Goal: Task Accomplishment & Management: Manage account settings

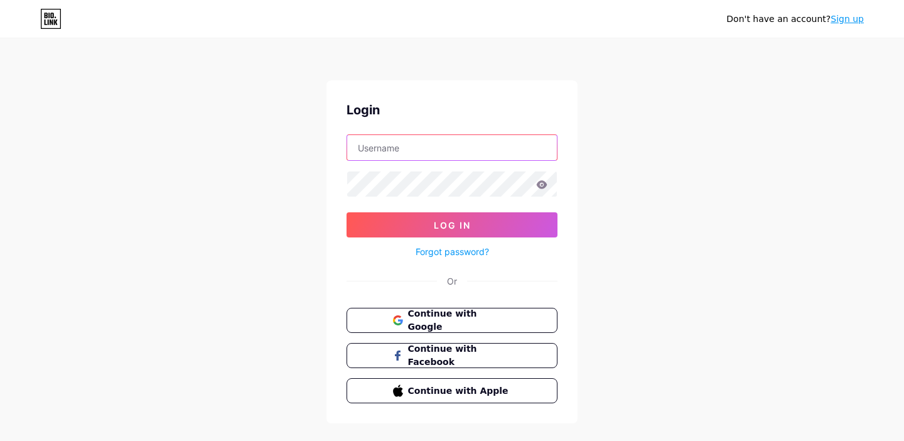
click at [415, 139] on input "text" at bounding box center [452, 147] width 210 height 25
paste input "sandra@nwasexualassault.org"
click at [363, 149] on input "sandra@nwasexualassault.org" at bounding box center [452, 147] width 210 height 25
type input "sandra@nwasexualassault.org"
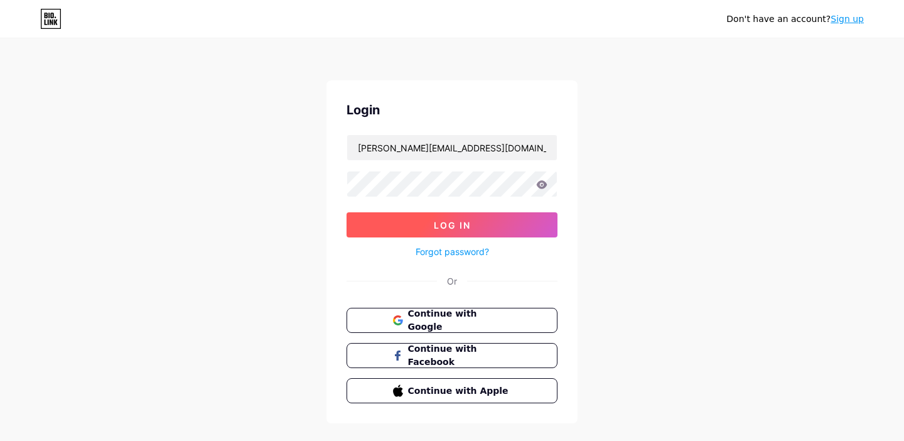
click at [427, 231] on button "Log In" at bounding box center [452, 224] width 211 height 25
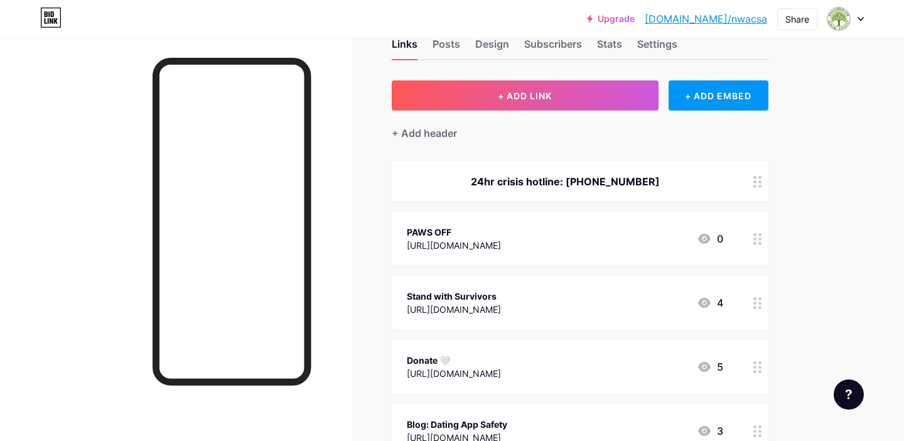
scroll to position [67, 0]
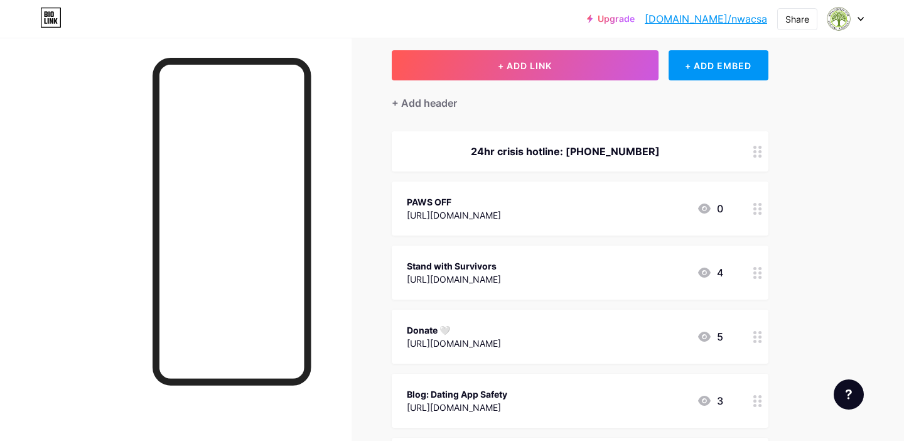
click at [762, 212] on circle at bounding box center [760, 213] width 3 height 3
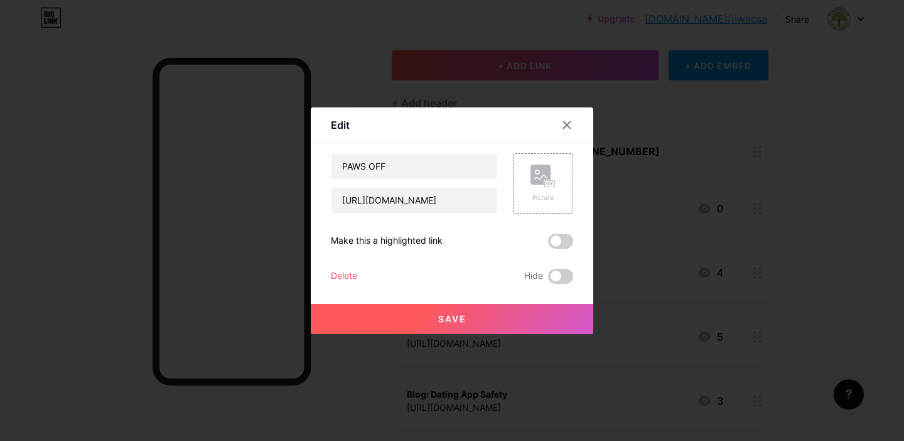
click at [789, 215] on div at bounding box center [452, 220] width 904 height 441
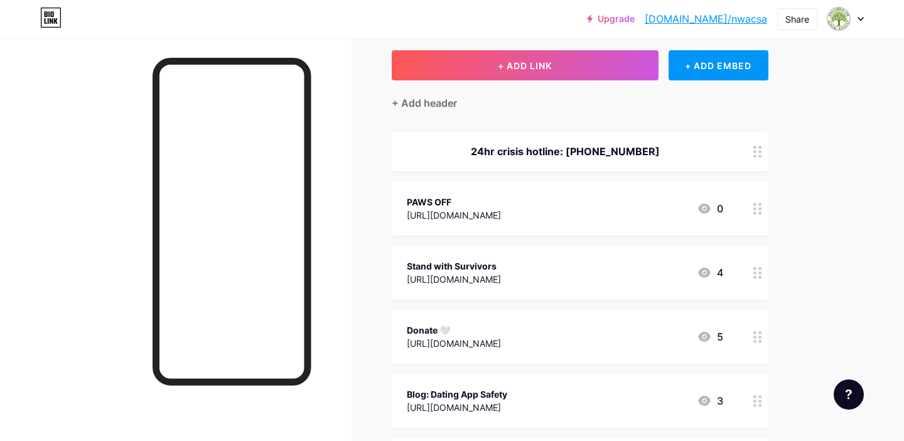
click at [454, 208] on div "PAWS OFF" at bounding box center [454, 201] width 94 height 13
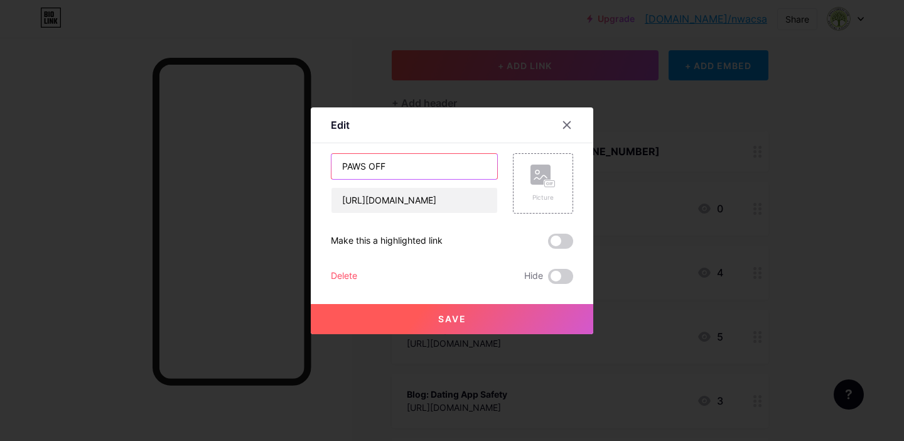
click at [426, 169] on input "PAWS OFF" at bounding box center [415, 166] width 166 height 25
click at [423, 195] on input "https://www.nwasexualassault.org/paws-off-2024-registration" at bounding box center [415, 200] width 166 height 25
click at [422, 198] on input "https://www.nwasexualassault.org/paws-off-2024-registration" at bounding box center [415, 200] width 166 height 25
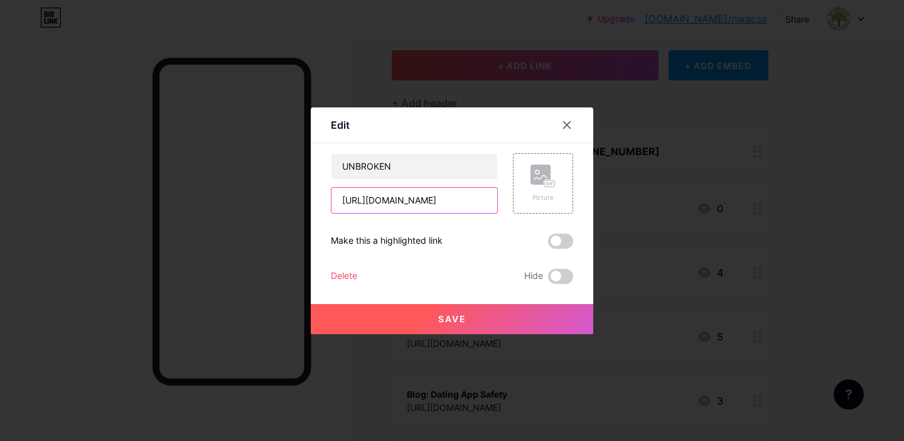
click at [422, 198] on input "https://www.nwasexualassault.org/paws-off-2024-registration" at bounding box center [415, 200] width 166 height 25
click at [440, 178] on input "UNBROKEN" at bounding box center [415, 166] width 166 height 25
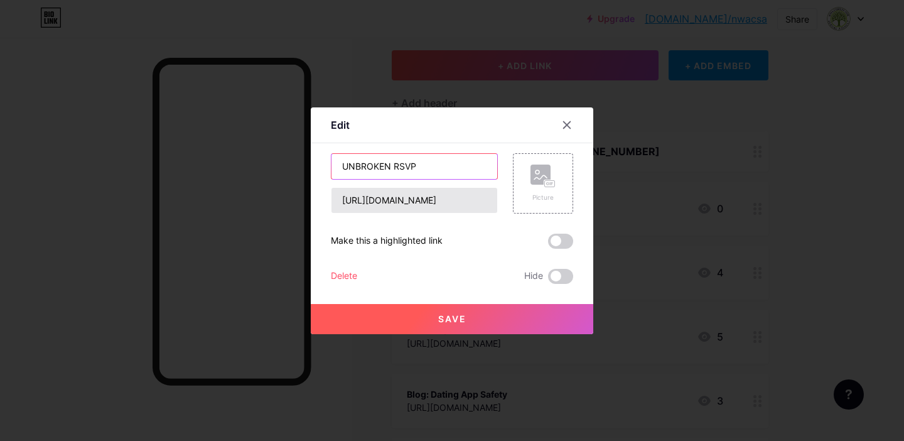
type input "UNBROKEN RSVP"
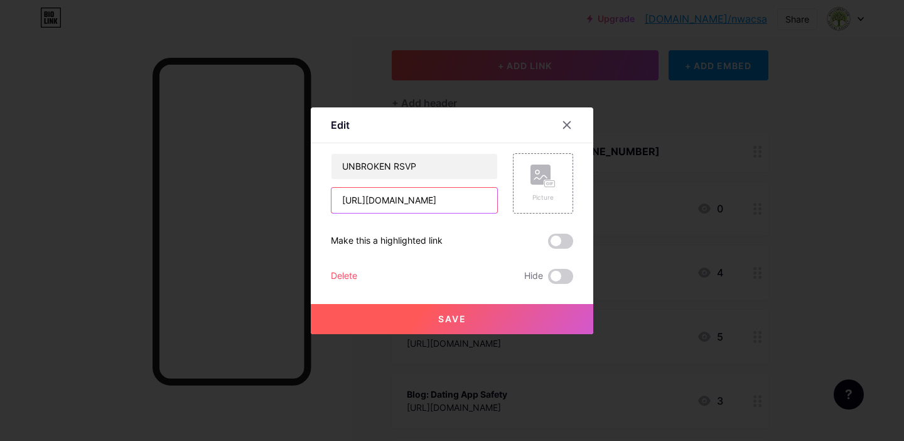
click at [423, 199] on input "https://www.nwasexualassault.org/paws-off-2024-registration" at bounding box center [415, 200] width 166 height 25
click at [423, 200] on input "https://www.nwasexualassault.org/paws-off-2024-registration" at bounding box center [415, 200] width 166 height 25
paste input "app.donorview.com/Event/EventInfo?prm=6d5t17I_qL78IAWTvDOyU74-PhutCow46dX5mhiqT…"
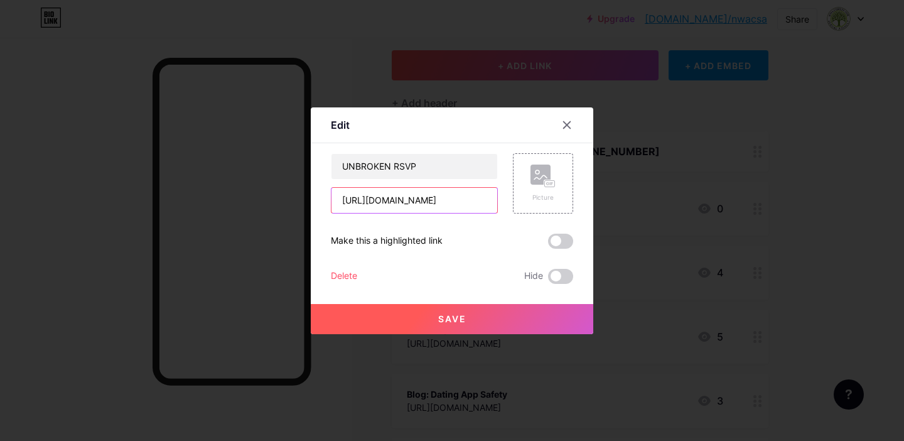
type input "[URL][DOMAIN_NAME]"
click at [423, 314] on button "Save" at bounding box center [452, 319] width 283 height 30
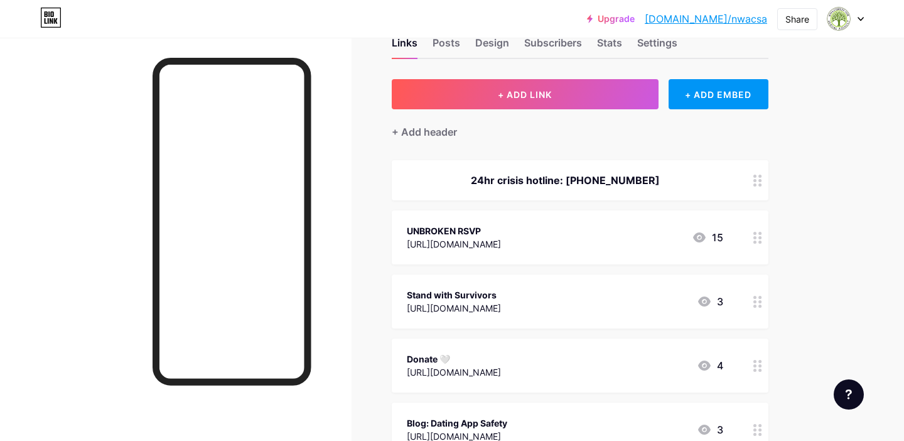
scroll to position [46, 0]
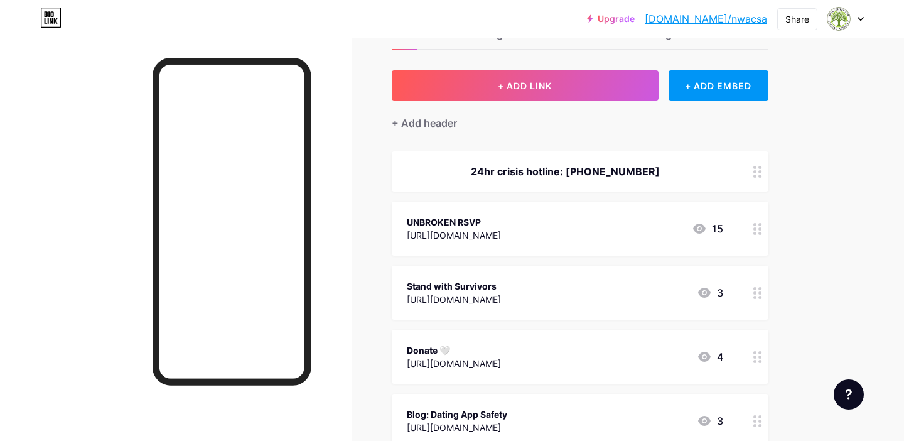
click at [475, 236] on div "[URL][DOMAIN_NAME]" at bounding box center [454, 235] width 94 height 13
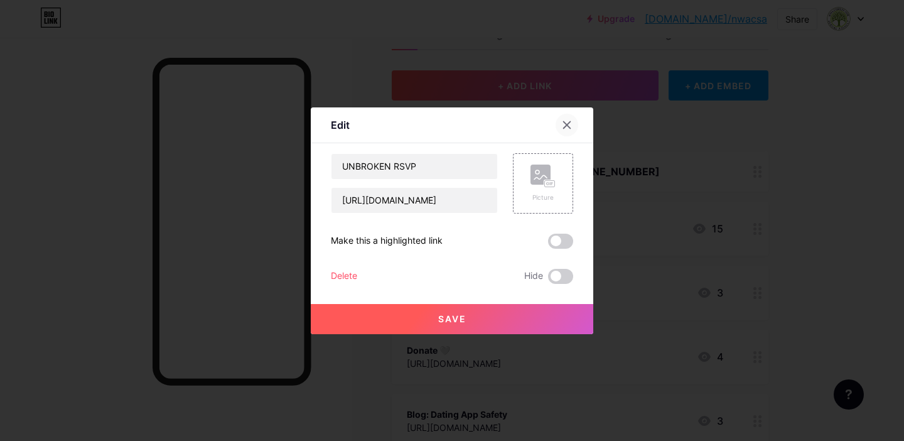
click at [573, 126] on div at bounding box center [567, 125] width 23 height 23
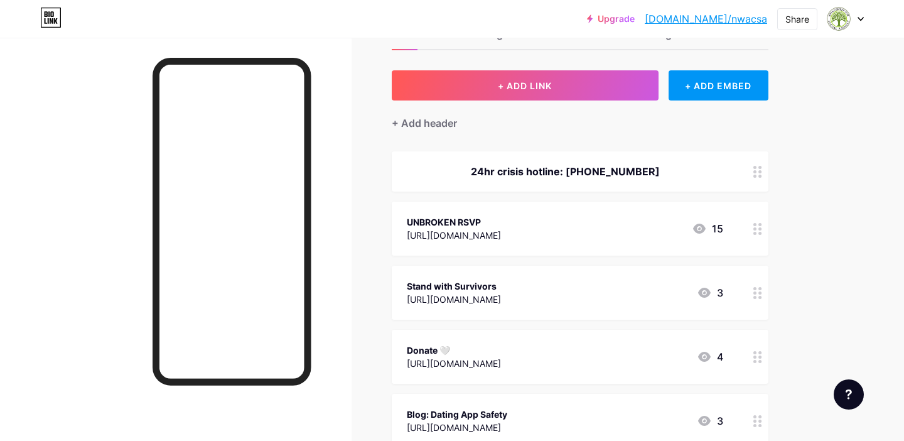
scroll to position [0, 0]
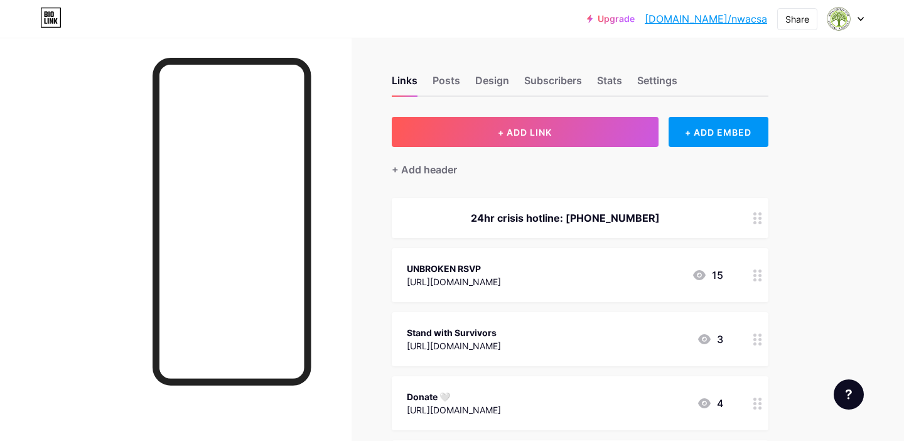
click at [48, 25] on icon at bounding box center [50, 18] width 21 height 20
click at [840, 24] on img at bounding box center [839, 19] width 20 height 20
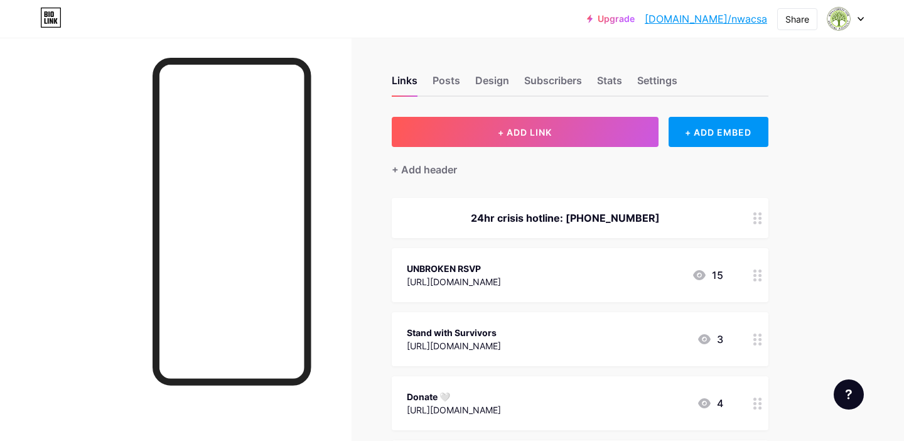
scroll to position [794, 0]
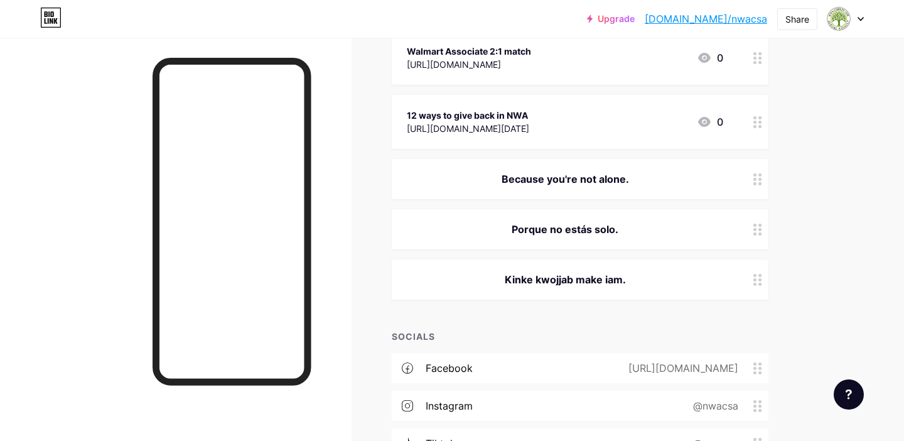
click at [434, 400] on div "instagram" at bounding box center [449, 405] width 47 height 15
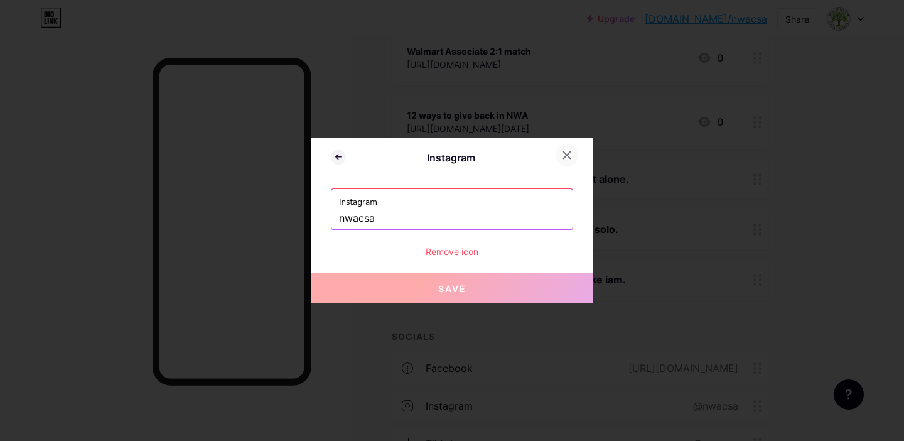
click at [568, 153] on icon at bounding box center [567, 155] width 10 height 10
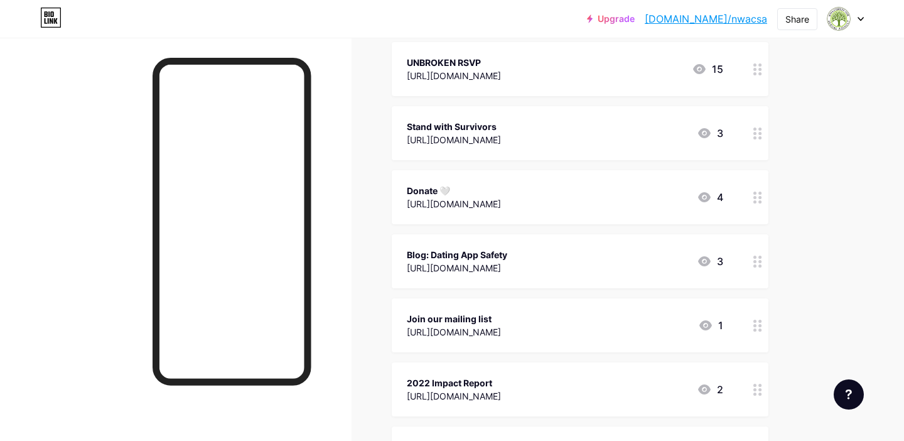
scroll to position [0, 0]
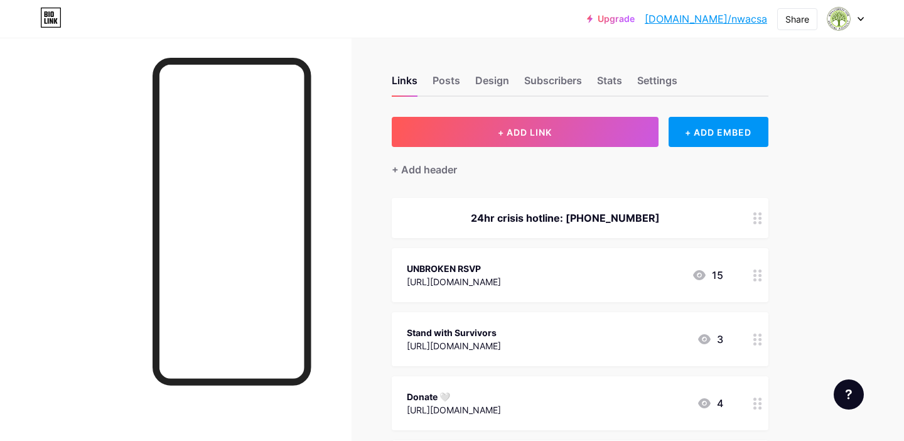
drag, startPoint x: 839, startPoint y: 133, endPoint x: 705, endPoint y: 3, distance: 187.0
click at [501, 280] on div "[URL][DOMAIN_NAME]" at bounding box center [454, 281] width 94 height 13
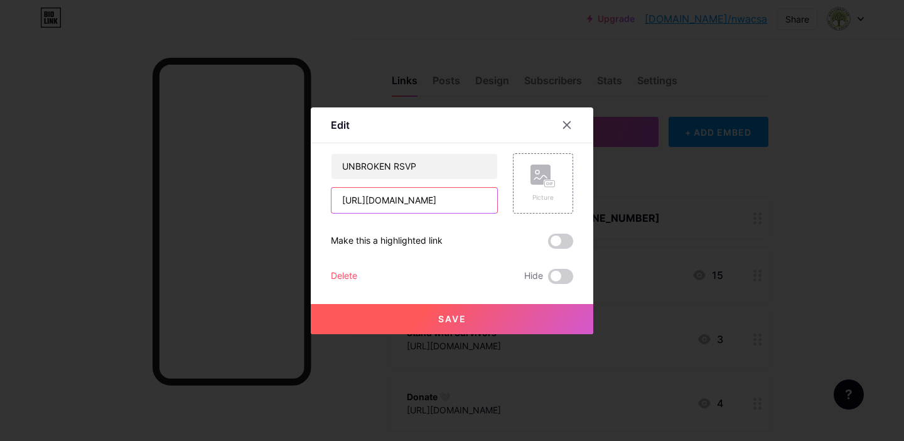
click at [444, 205] on input "[URL][DOMAIN_NAME]" at bounding box center [415, 200] width 166 height 25
click at [443, 204] on input "[URL][DOMAIN_NAME]" at bounding box center [415, 200] width 166 height 25
paste input "www.nwasexualassault.org/UNBROKEN"
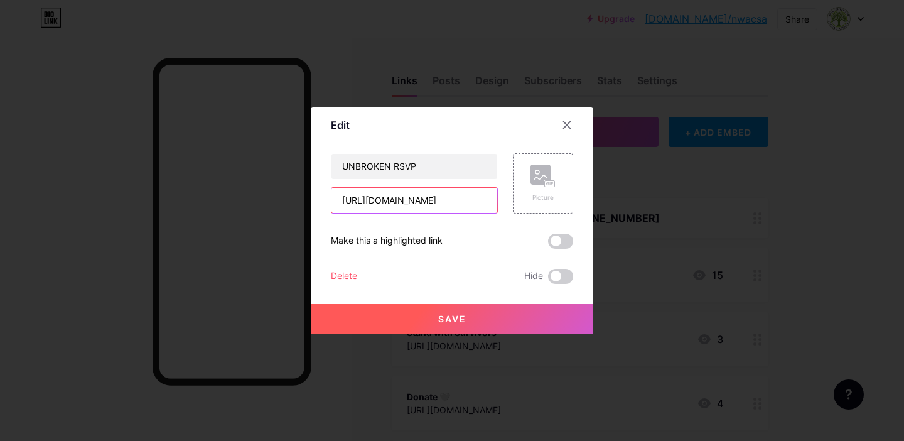
type input "https://www.nwasexualassault.org/UNBROKEN"
click at [442, 313] on span "Save" at bounding box center [452, 318] width 28 height 11
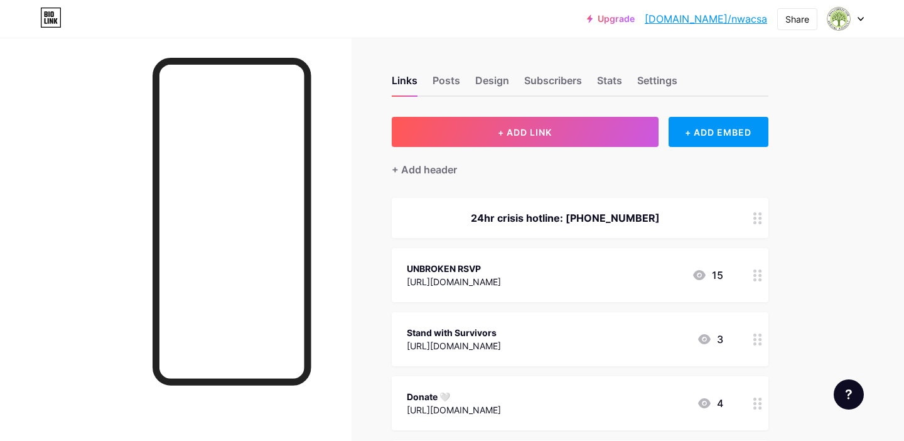
click at [477, 272] on div "UNBROKEN RSVP" at bounding box center [454, 268] width 94 height 13
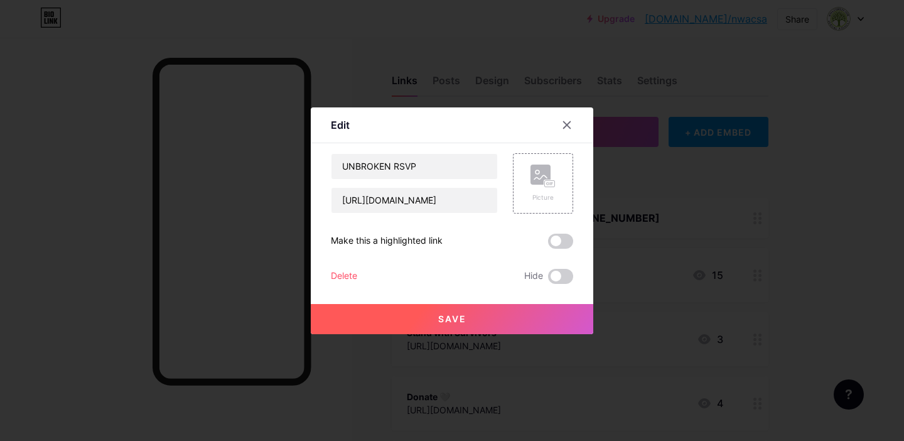
click at [579, 120] on div at bounding box center [575, 125] width 38 height 23
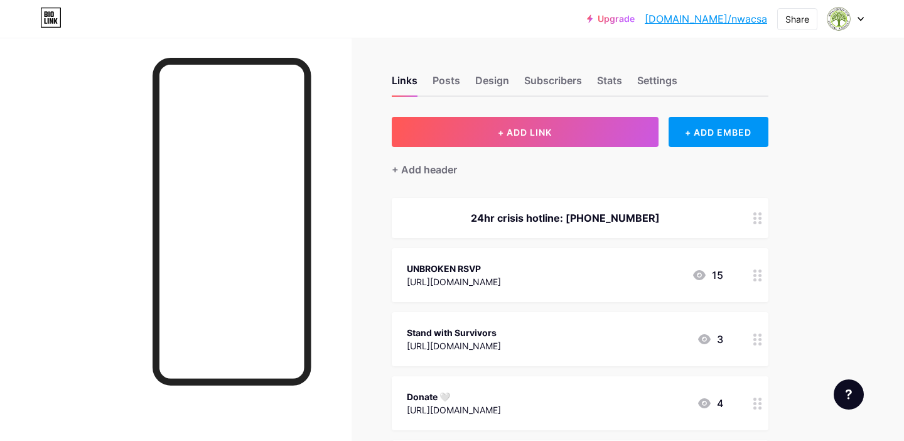
click at [708, 21] on link "[DOMAIN_NAME]/nwacsa" at bounding box center [706, 18] width 122 height 15
click at [730, 17] on link "[DOMAIN_NAME]/nwacsa" at bounding box center [706, 18] width 122 height 15
